Goal: Information Seeking & Learning: Learn about a topic

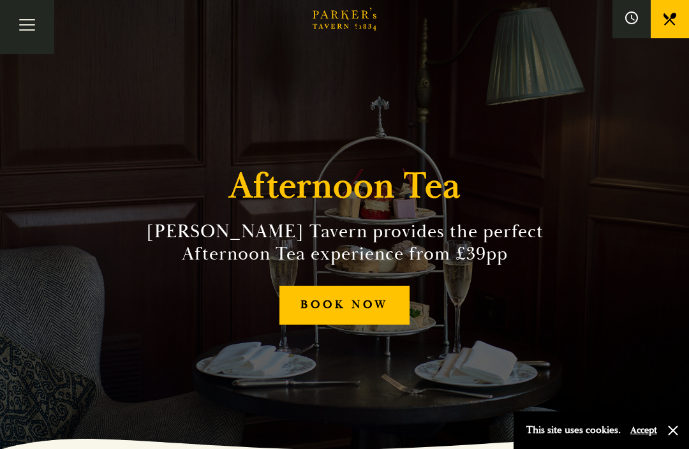
click at [26, 33] on button "Toggle navigation" at bounding box center [27, 27] width 54 height 54
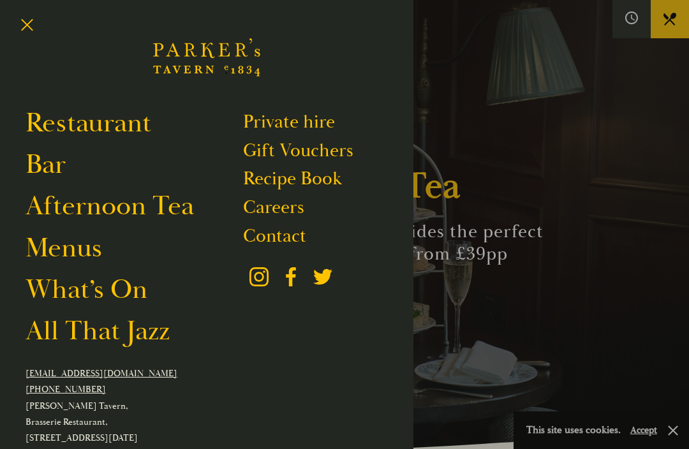
click at [55, 298] on link "What’s On" at bounding box center [87, 289] width 122 height 34
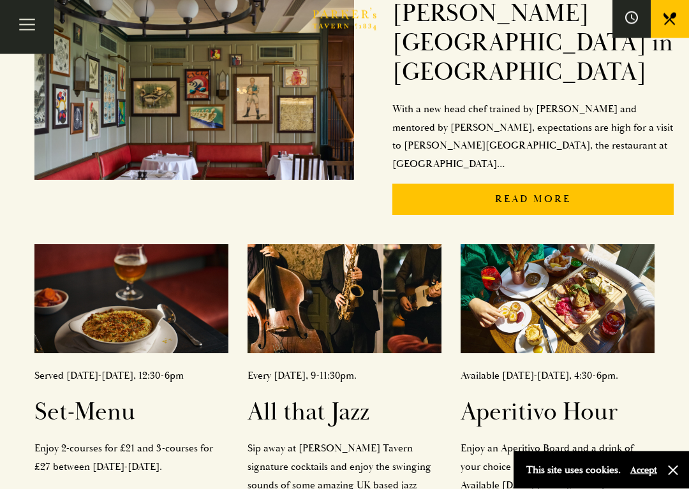
scroll to position [344, 0]
click at [71, 398] on h2 "Set-Menu" at bounding box center [131, 412] width 194 height 29
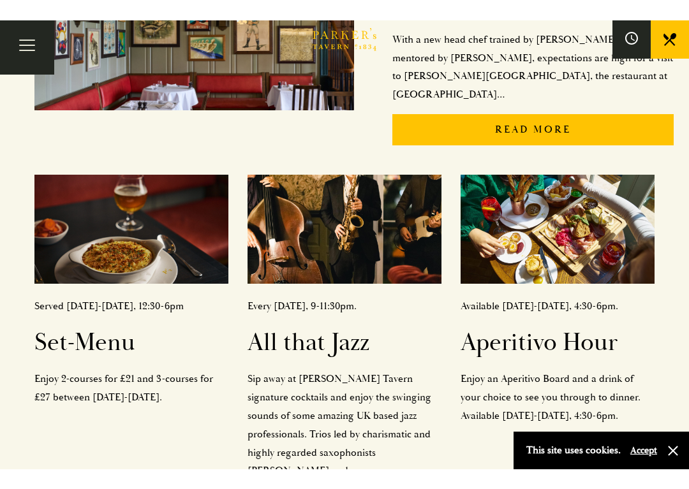
scroll to position [436, 0]
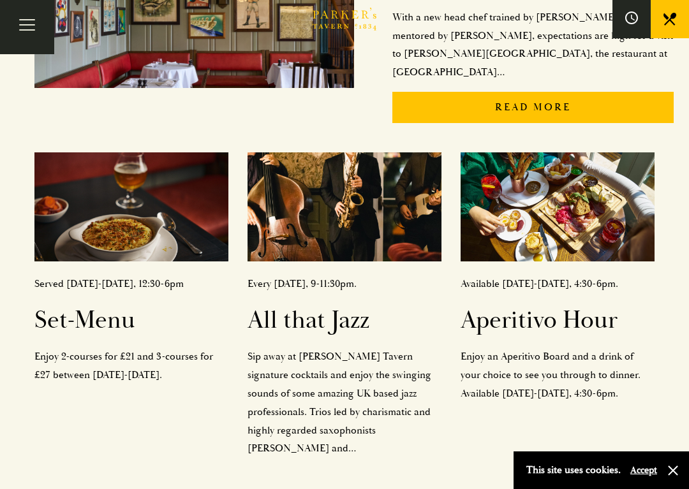
click at [281, 306] on h2 "All that Jazz" at bounding box center [344, 320] width 194 height 29
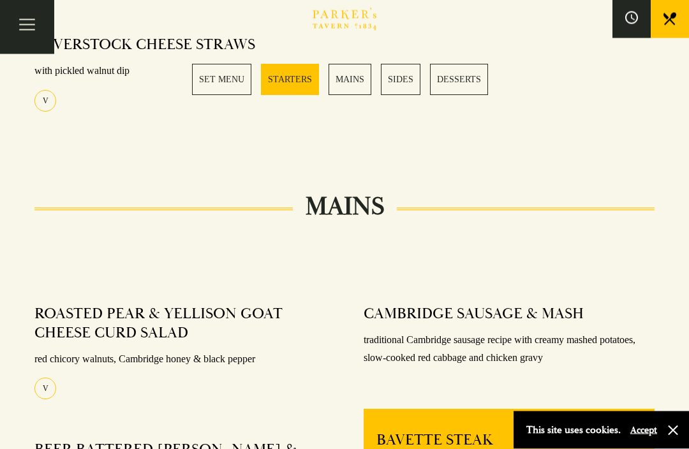
scroll to position [773, 0]
